Goal: Check status: Check status

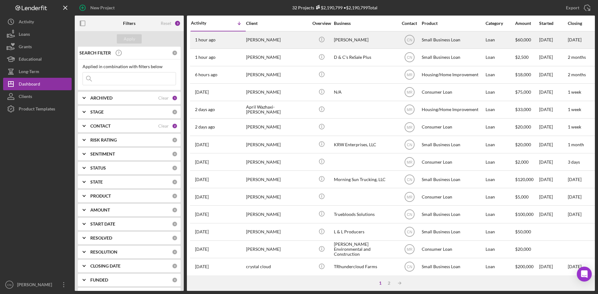
click at [245, 38] on div "1 hour ago [PERSON_NAME]" at bounding box center [218, 40] width 55 height 17
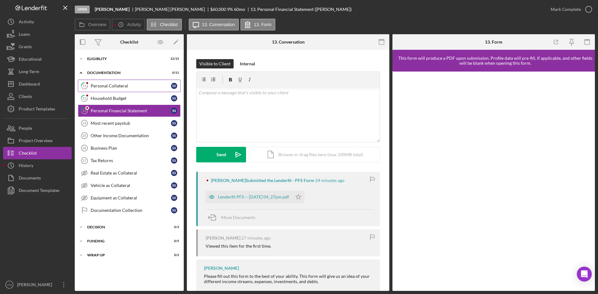
click at [107, 86] on div "Personal Collateral" at bounding box center [131, 85] width 80 height 5
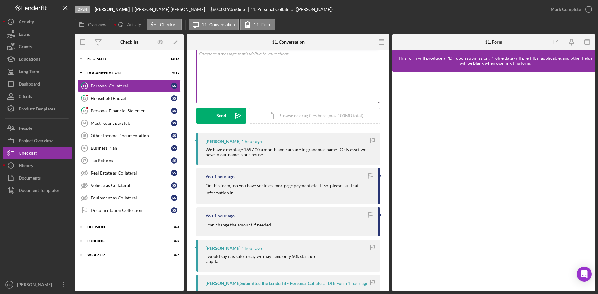
scroll to position [93, 0]
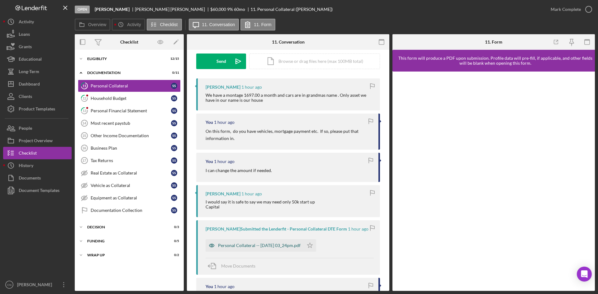
click at [261, 249] on div "Personal Collateral -- [DATE] 03_24pm.pdf" at bounding box center [255, 246] width 98 height 12
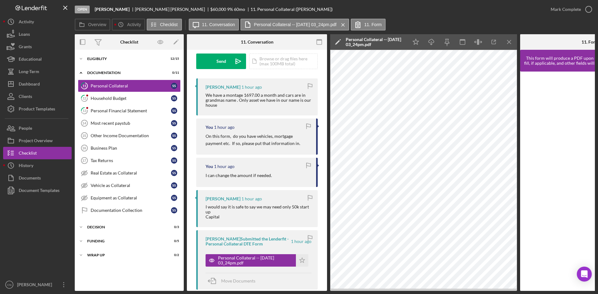
scroll to position [0, 0]
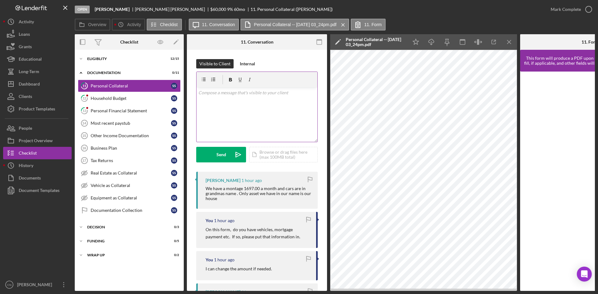
click at [215, 101] on div "v Color teal Color pink Remove color Add row above Add row below Add column bef…" at bounding box center [257, 115] width 121 height 55
click at [222, 156] on div "Send" at bounding box center [221, 155] width 10 height 16
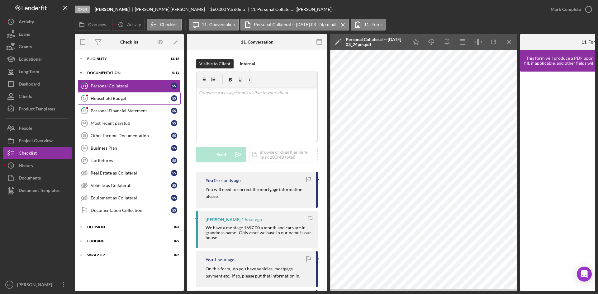
click at [93, 96] on div "Household Budget" at bounding box center [131, 98] width 80 height 5
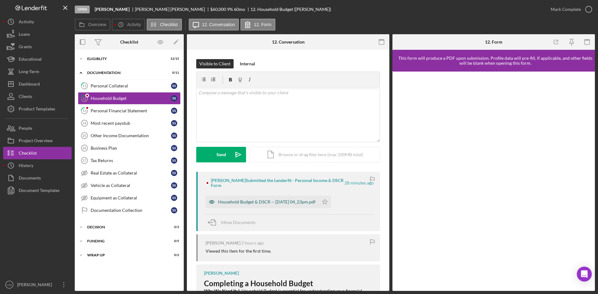
click at [244, 205] on div "Household Budget & DSCR -- [DATE] 04_23pm.pdf" at bounding box center [266, 202] width 97 height 5
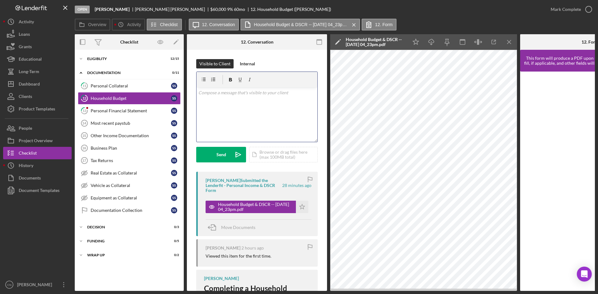
click at [235, 93] on p at bounding box center [256, 92] width 117 height 7
click at [217, 152] on div "Send" at bounding box center [221, 155] width 10 height 16
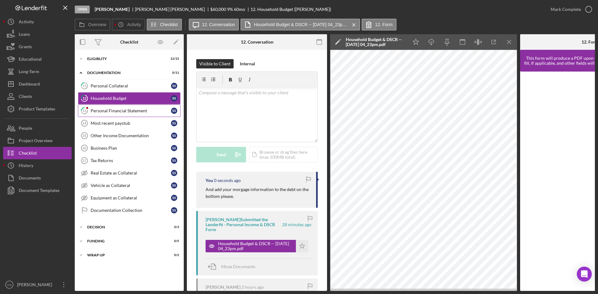
click at [112, 113] on div "Personal Financial Statement" at bounding box center [131, 110] width 80 height 5
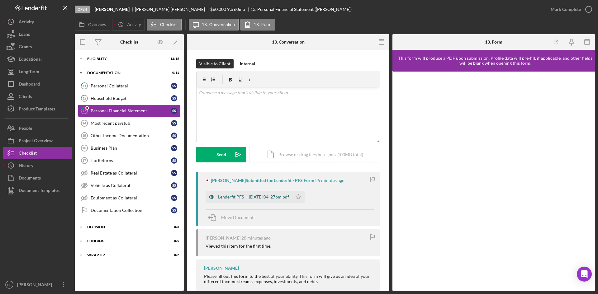
click at [230, 197] on div "Lenderfit PFS -- [DATE] 04_27pm.pdf" at bounding box center [253, 197] width 71 height 5
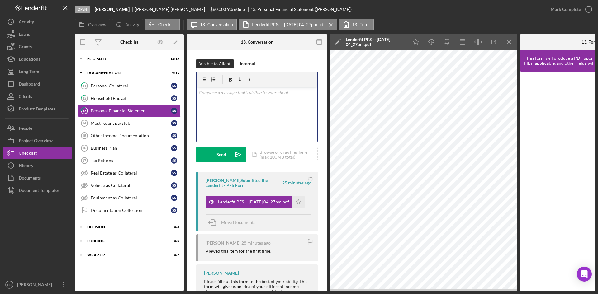
click at [214, 98] on div "v Color teal Color pink Remove color Add row above Add row below Add column bef…" at bounding box center [257, 115] width 121 height 55
click at [207, 95] on p at bounding box center [256, 92] width 117 height 7
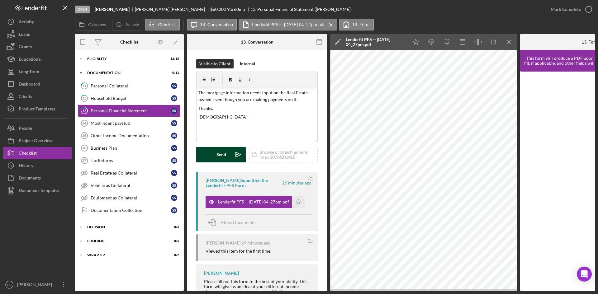
click at [217, 152] on div "Send" at bounding box center [221, 155] width 10 height 16
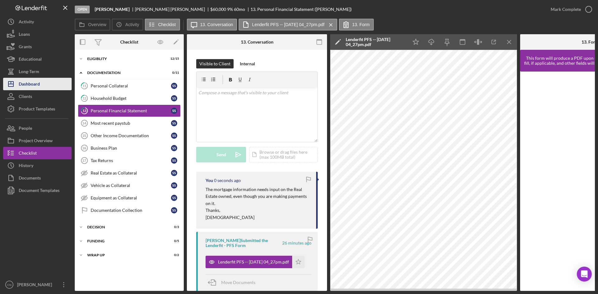
click at [25, 81] on div "Dashboard" at bounding box center [29, 85] width 21 height 14
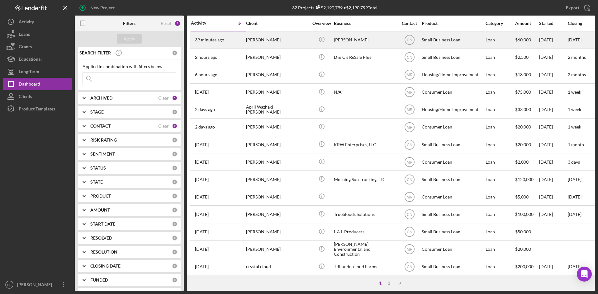
click at [261, 39] on div "[PERSON_NAME]" at bounding box center [277, 40] width 62 height 17
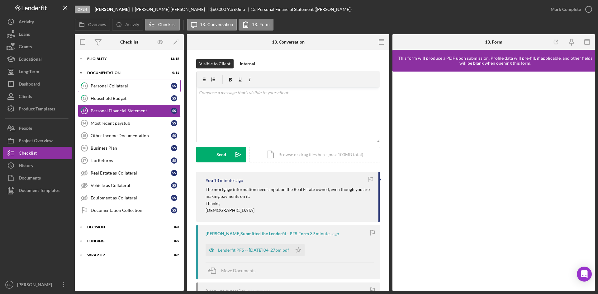
click at [104, 88] on div "Personal Collateral" at bounding box center [131, 85] width 80 height 5
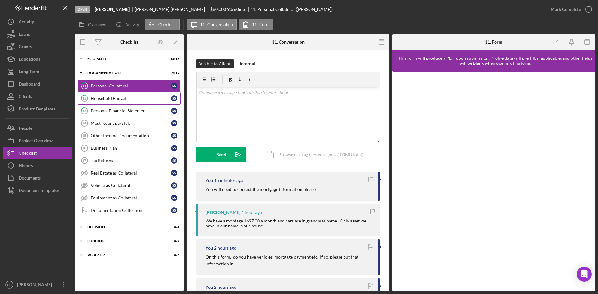
click at [104, 95] on link "12 Household Budget S S" at bounding box center [129, 98] width 103 height 12
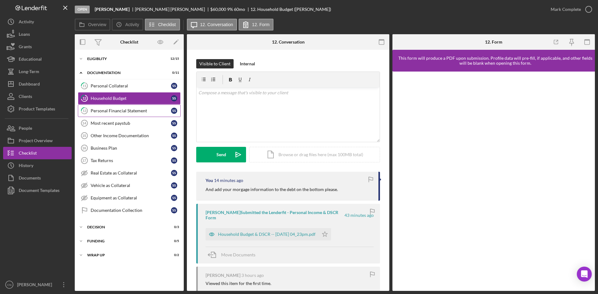
click at [104, 111] on div "Personal Financial Statement" at bounding box center [131, 110] width 80 height 5
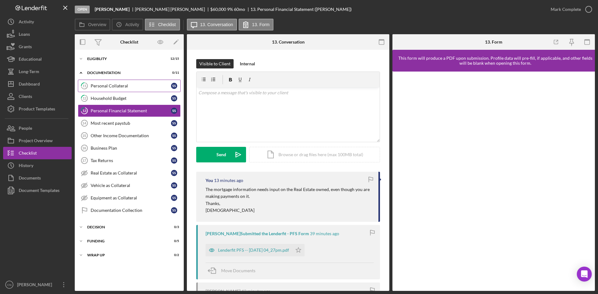
click at [111, 81] on link "11 Personal Collateral S S" at bounding box center [129, 86] width 103 height 12
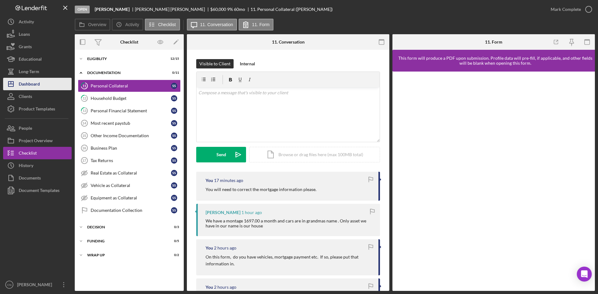
click at [26, 88] on div "Dashboard" at bounding box center [29, 85] width 21 height 14
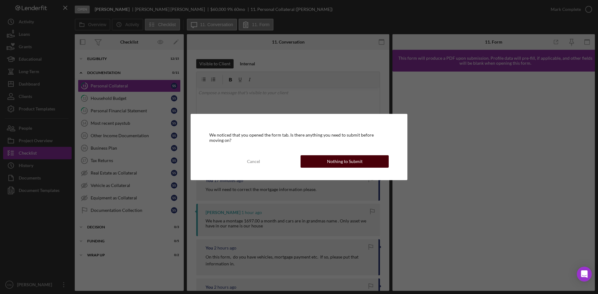
click at [347, 161] on div "Nothing to Submit" at bounding box center [345, 161] width 36 height 12
